Goal: Task Accomplishment & Management: Use online tool/utility

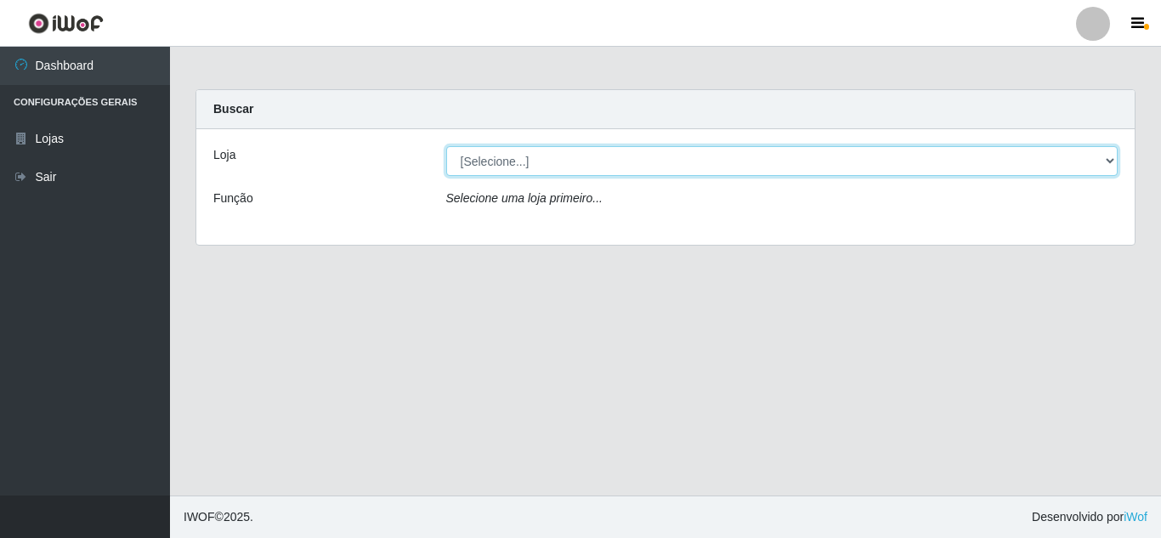
click at [510, 158] on select "[Selecione...] Rede Compras Supermercados - LOJA 5" at bounding box center [782, 161] width 672 height 30
select select "397"
click at [446, 146] on select "[Selecione...] Rede Compras Supermercados - LOJA 5" at bounding box center [782, 161] width 672 height 30
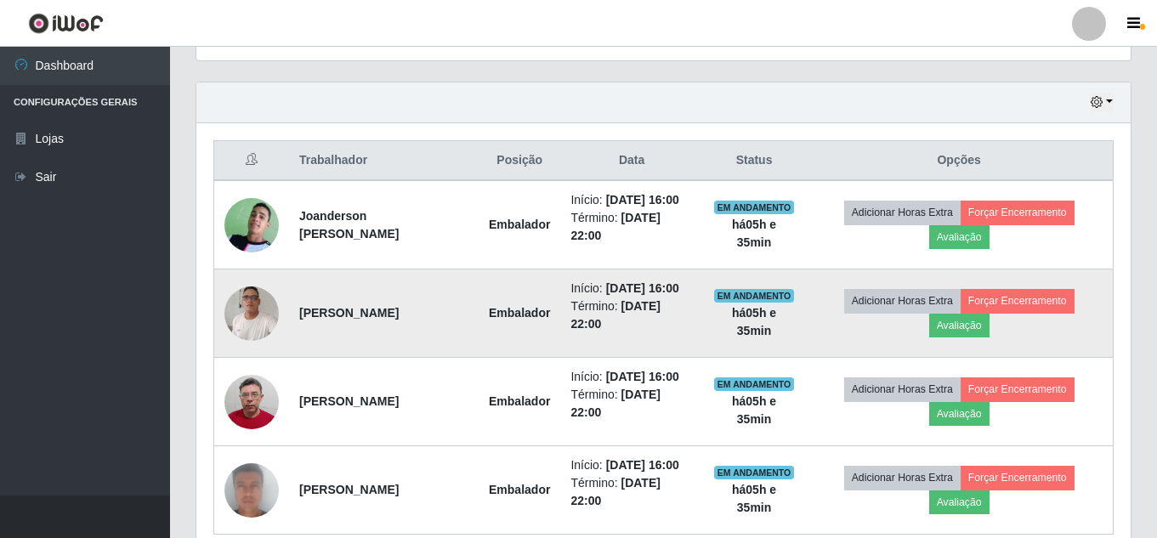
scroll to position [595, 0]
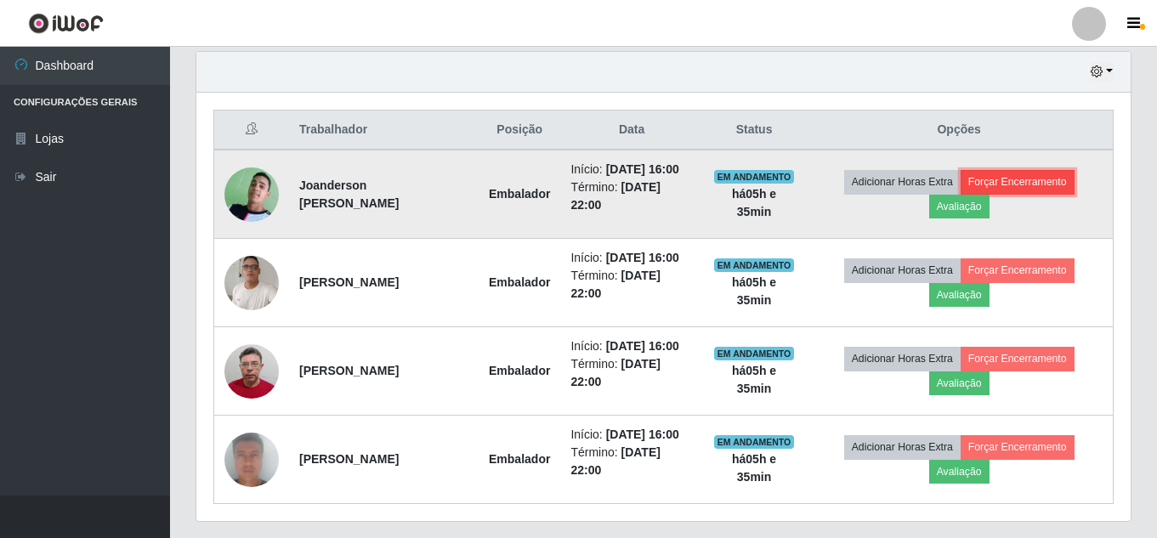
click at [1015, 183] on button "Forçar Encerramento" at bounding box center [1018, 182] width 114 height 24
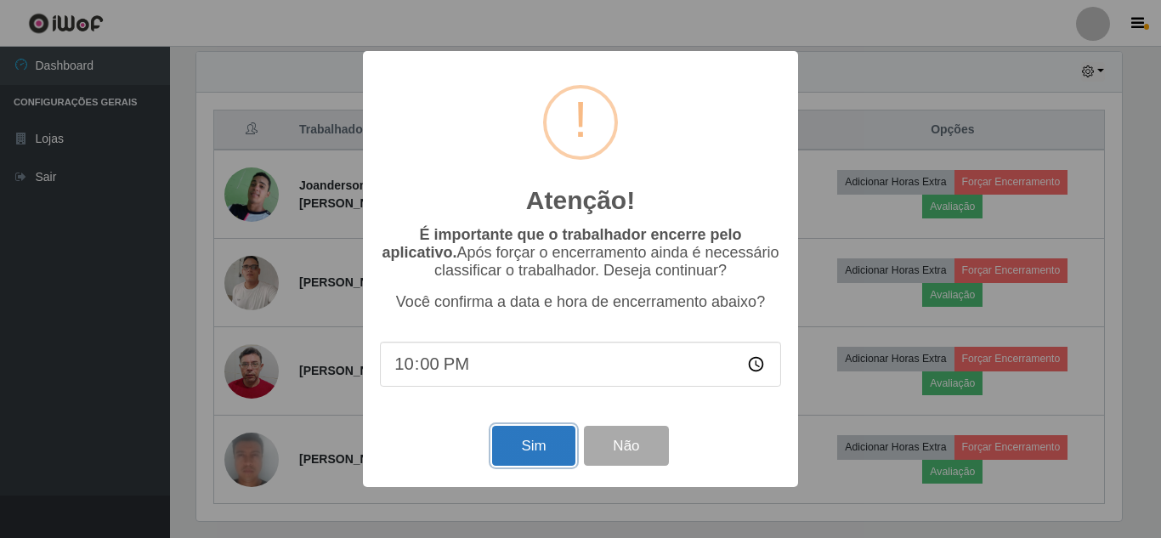
click at [539, 445] on button "Sim" at bounding box center [533, 446] width 82 height 40
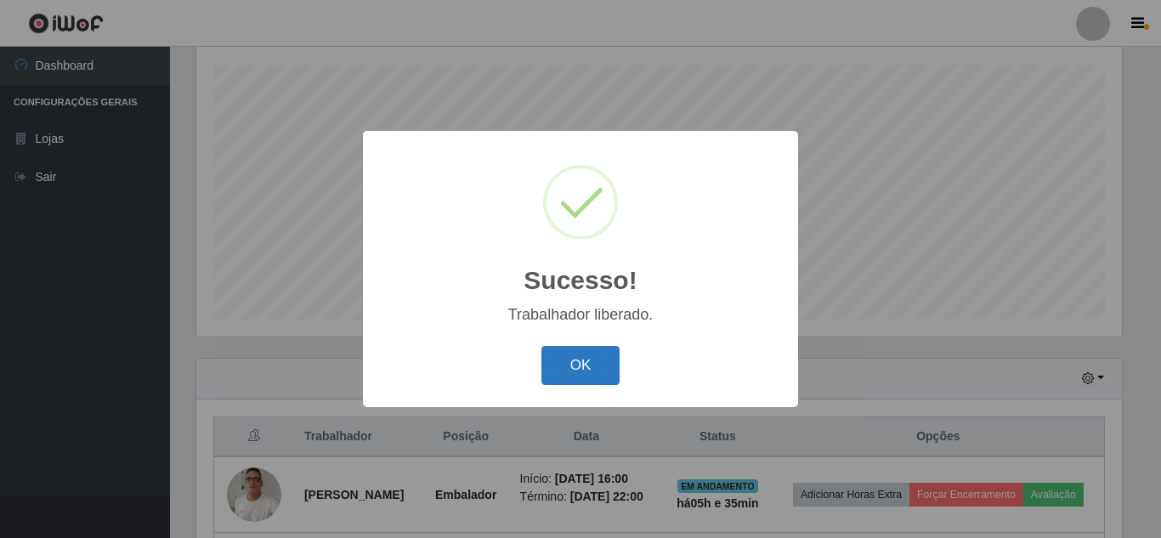
click at [590, 363] on button "OK" at bounding box center [580, 366] width 79 height 40
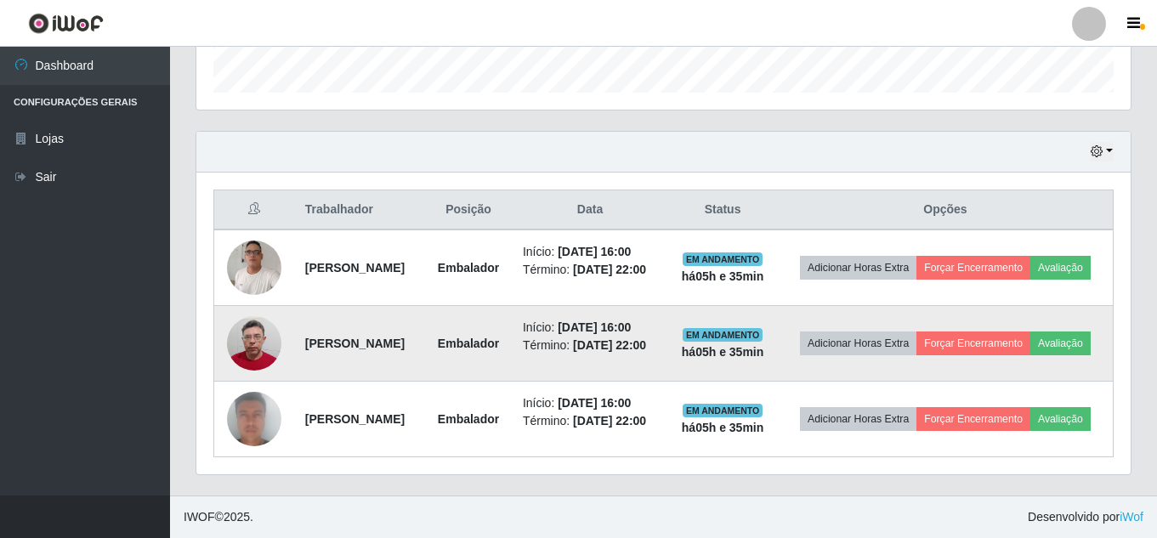
scroll to position [553, 0]
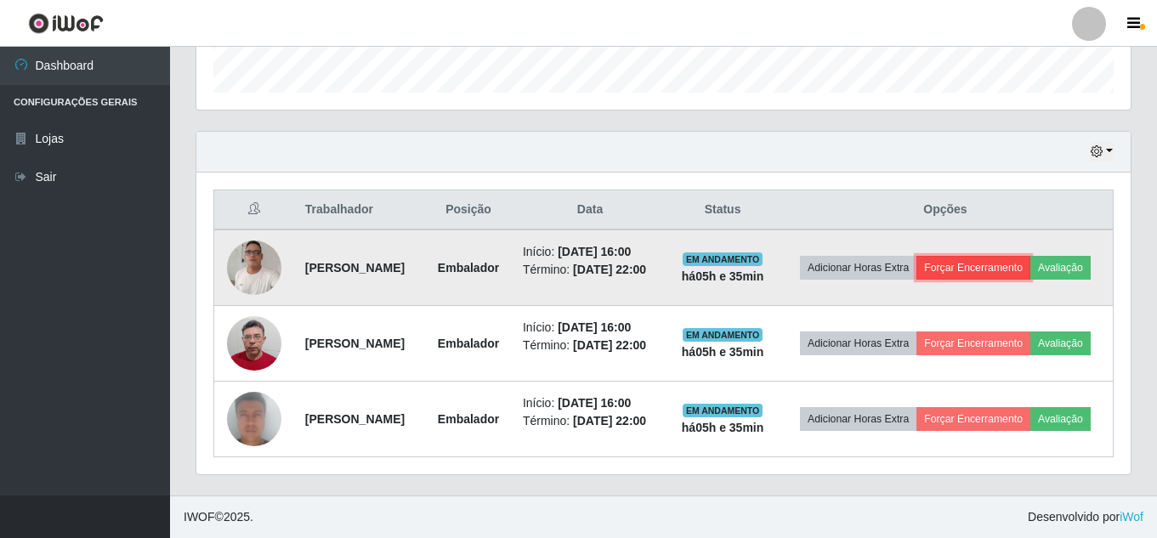
click at [1030, 256] on button "Forçar Encerramento" at bounding box center [973, 268] width 114 height 24
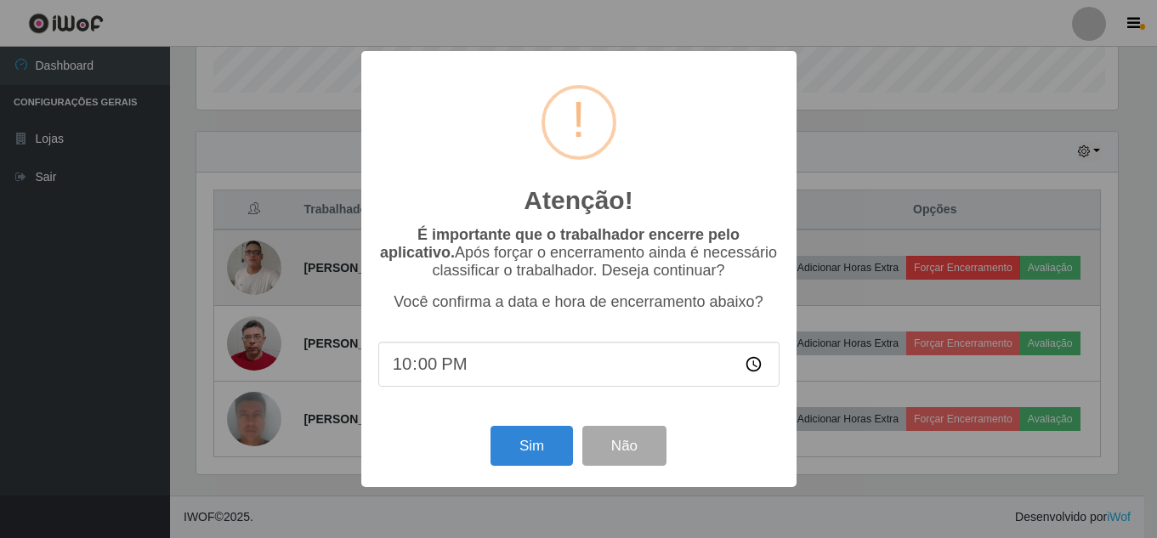
scroll to position [353, 926]
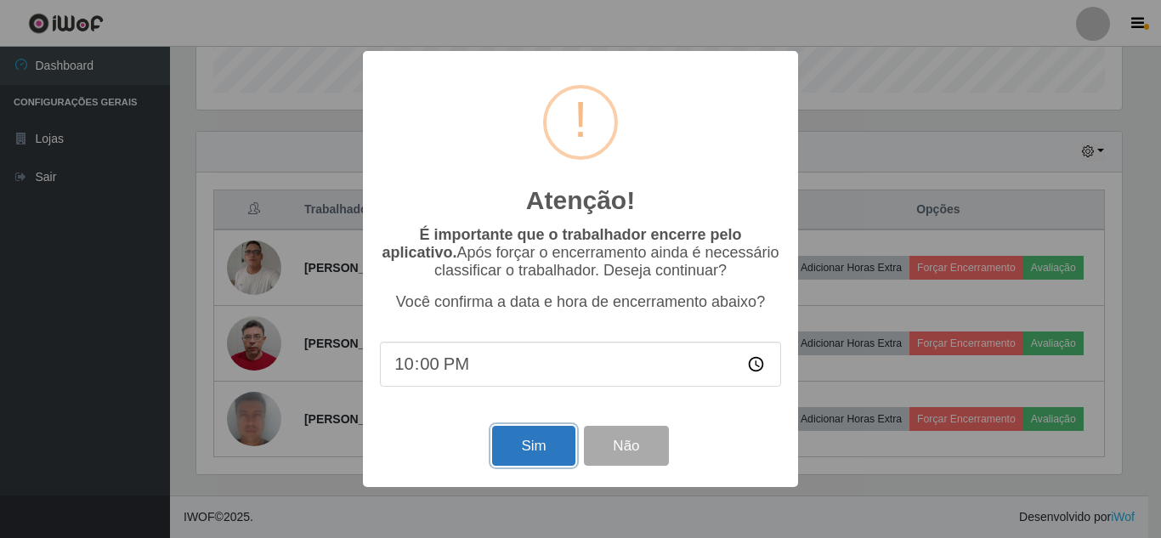
click at [511, 455] on button "Sim" at bounding box center [533, 446] width 82 height 40
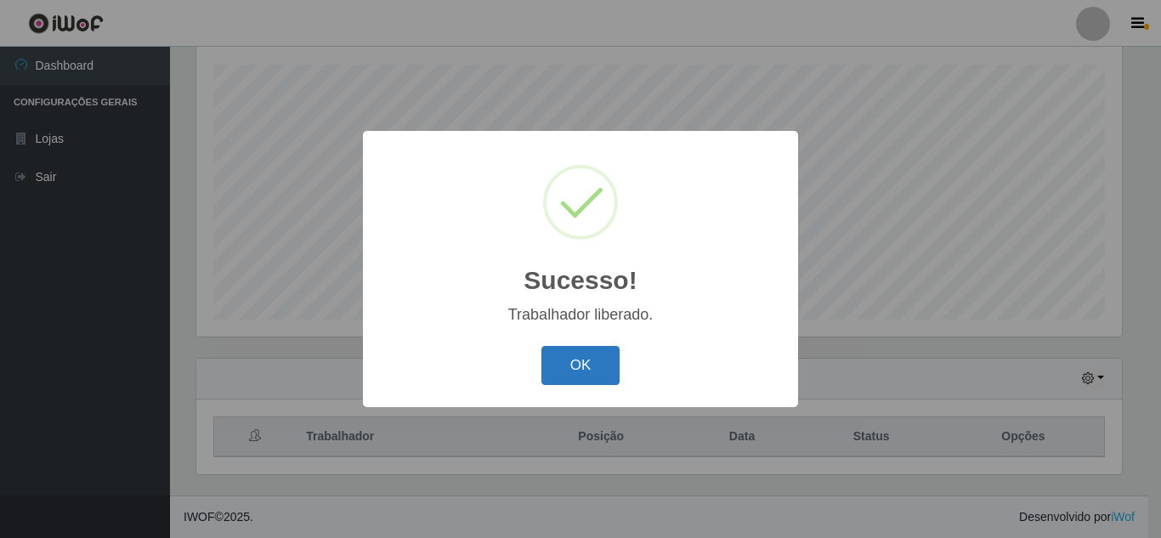
click at [556, 361] on button "OK" at bounding box center [580, 366] width 79 height 40
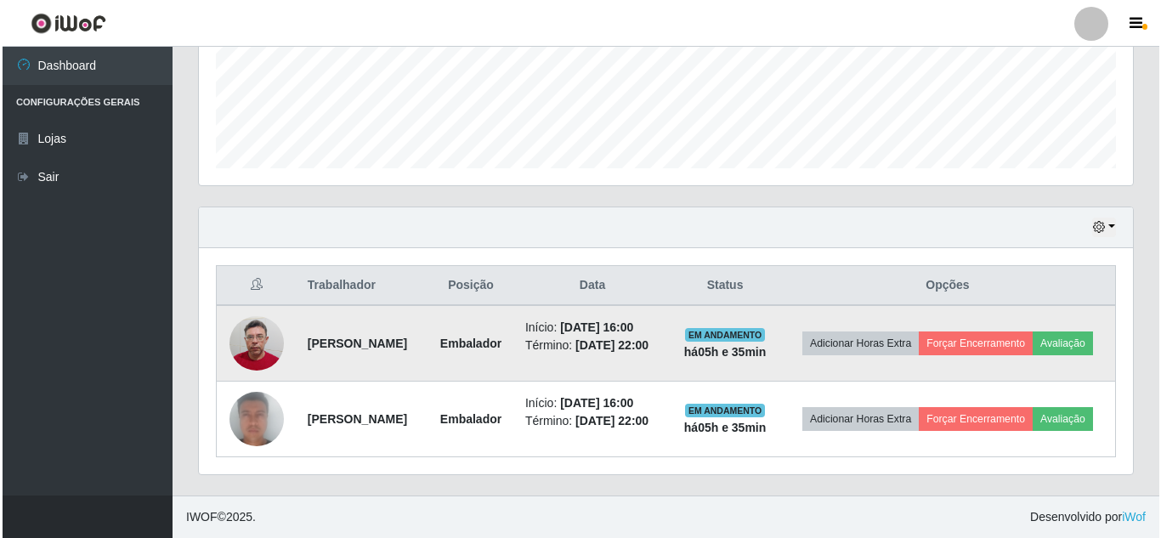
scroll to position [465, 0]
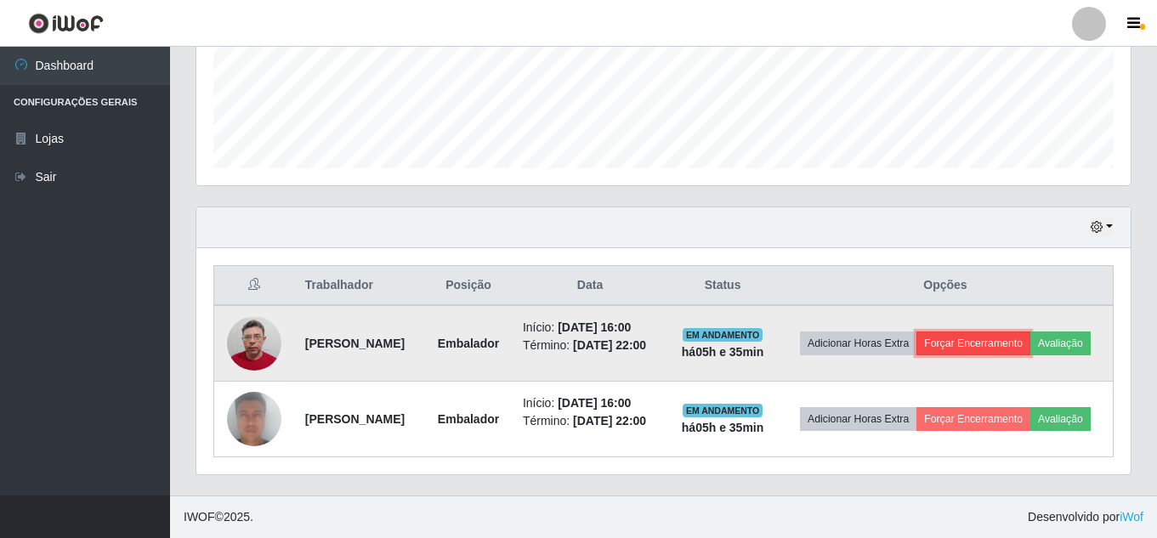
click at [1030, 332] on button "Forçar Encerramento" at bounding box center [973, 344] width 114 height 24
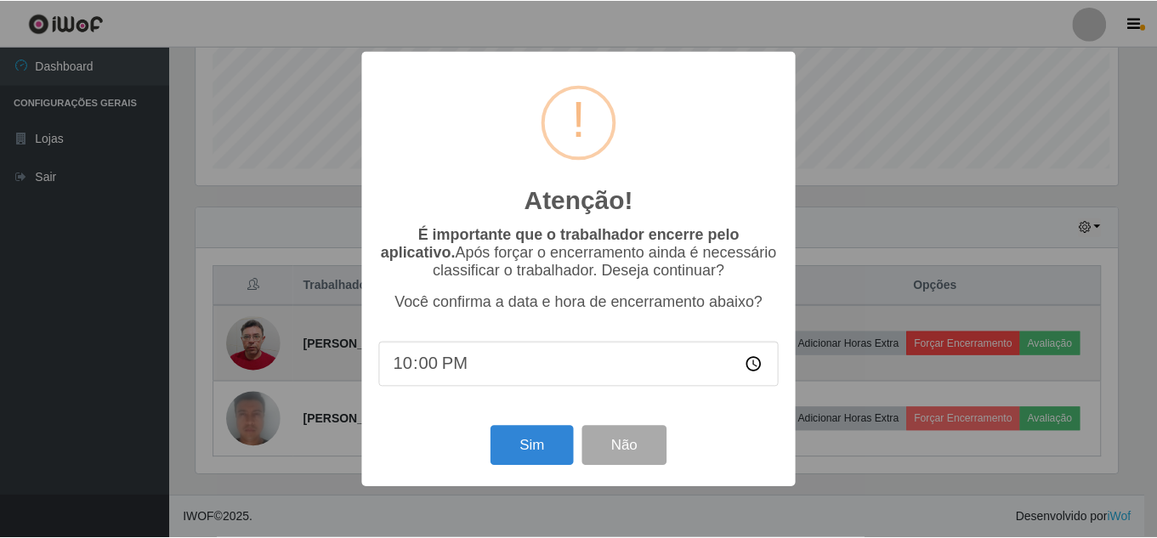
scroll to position [353, 926]
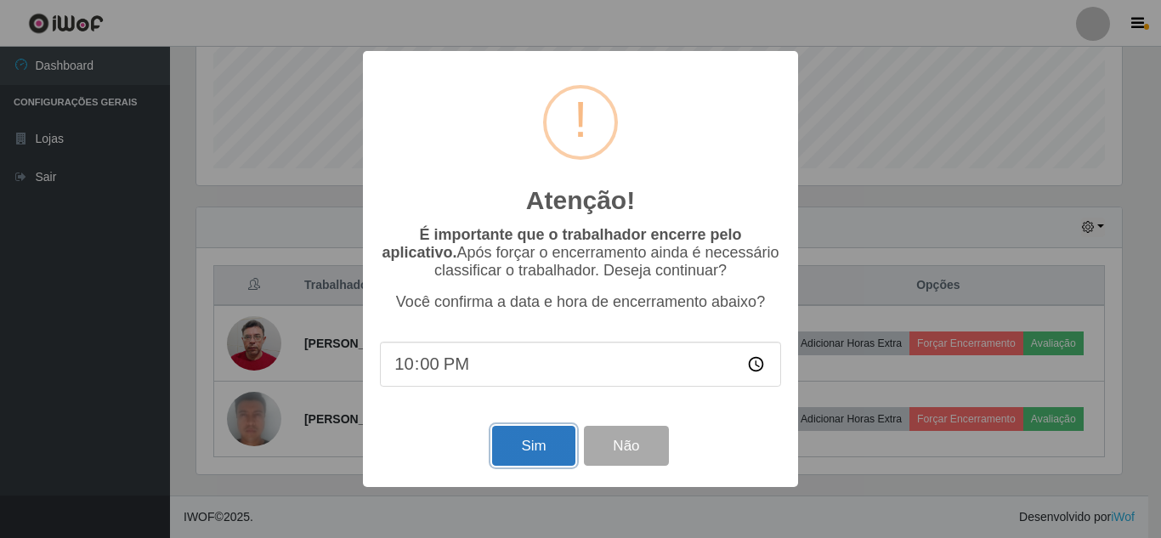
click at [509, 454] on button "Sim" at bounding box center [533, 446] width 82 height 40
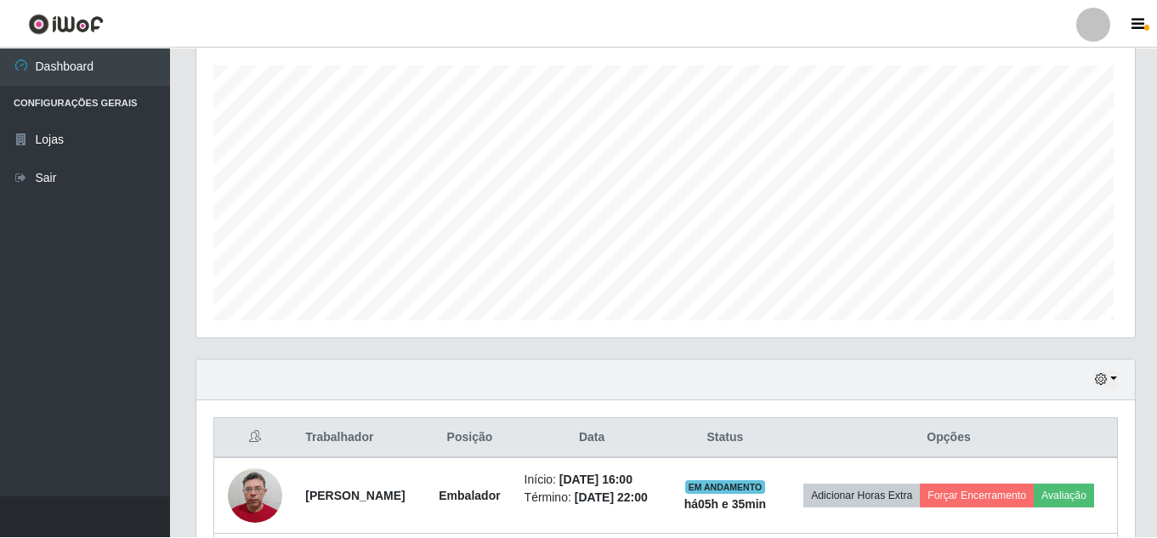
scroll to position [0, 0]
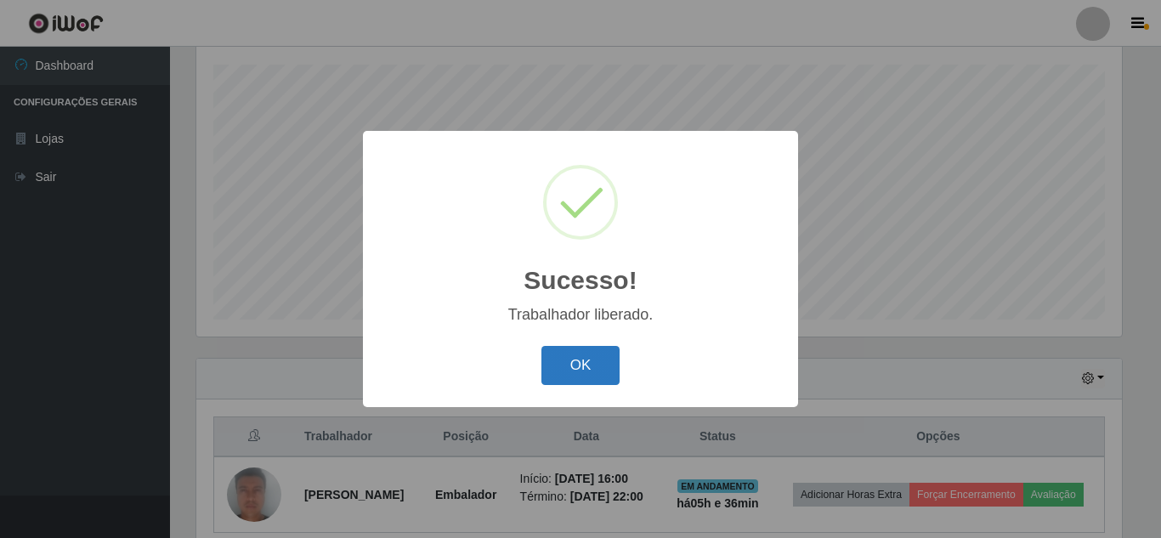
click at [580, 371] on button "OK" at bounding box center [580, 366] width 79 height 40
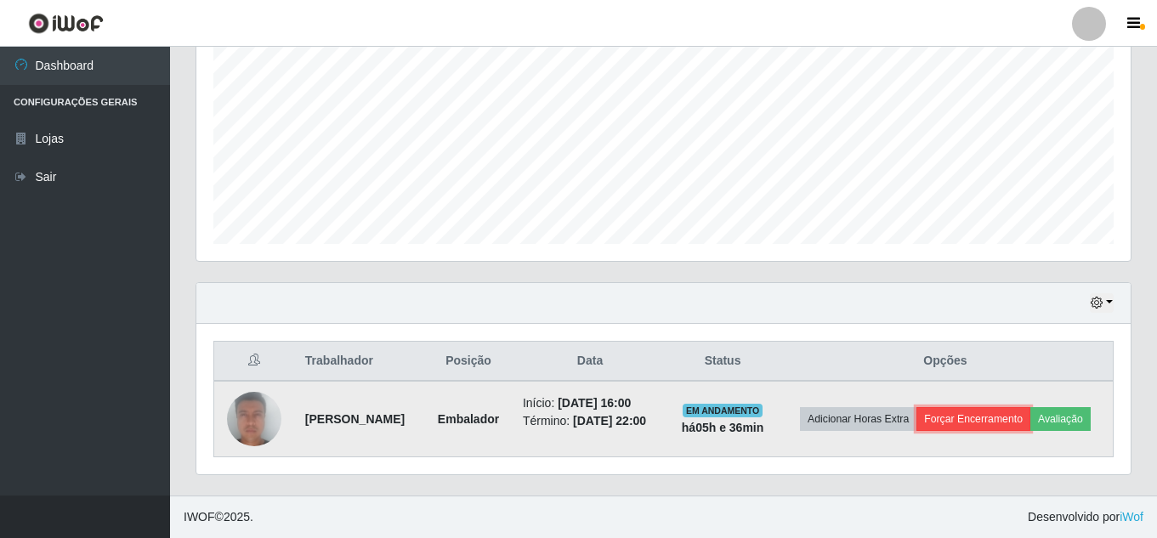
click at [1030, 407] on button "Forçar Encerramento" at bounding box center [973, 419] width 114 height 24
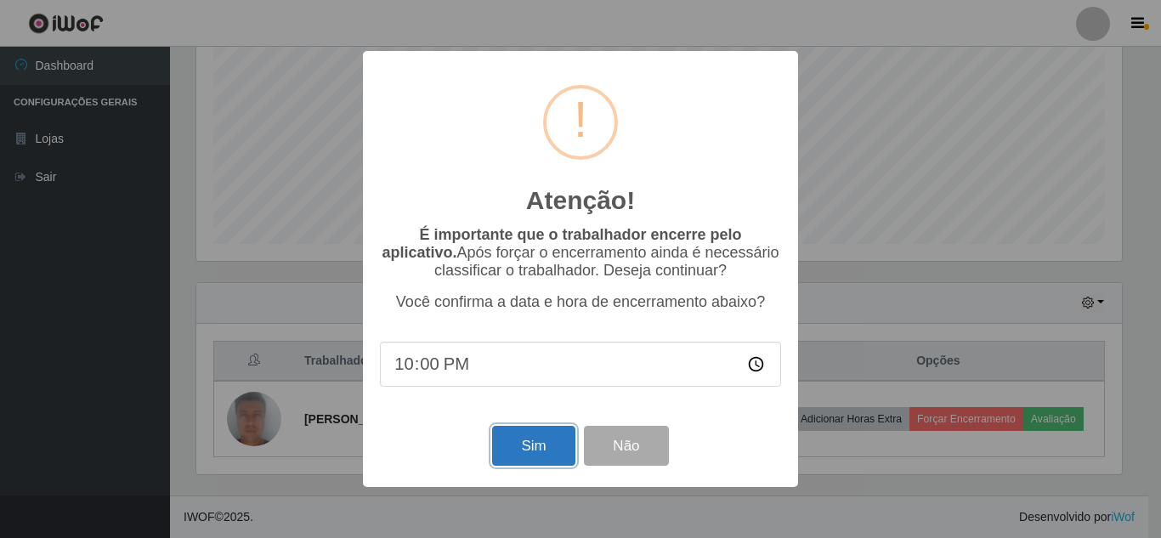
click at [553, 450] on button "Sim" at bounding box center [533, 446] width 82 height 40
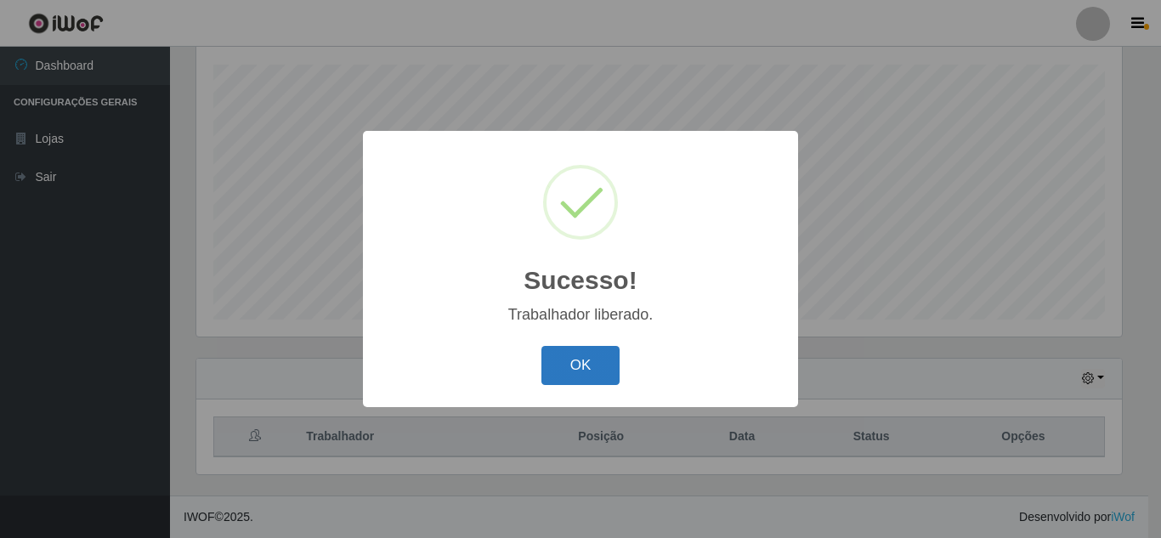
click at [581, 364] on button "OK" at bounding box center [580, 366] width 79 height 40
